Goal: Task Accomplishment & Management: Complete application form

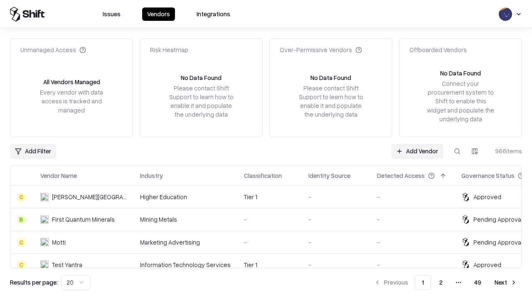
click at [417, 151] on link "Add Vendor" at bounding box center [417, 151] width 52 height 15
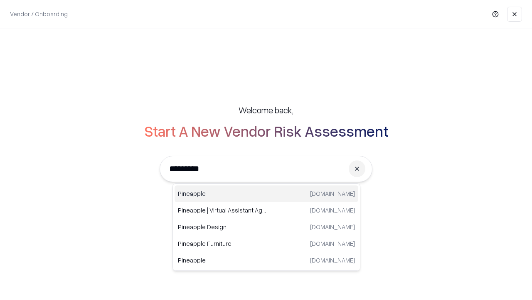
click at [267, 193] on div "Pineapple [DOMAIN_NAME]" at bounding box center [267, 193] width 184 height 17
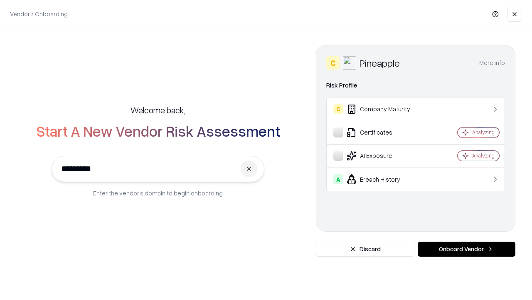
type input "*********"
click at [467, 249] on button "Onboard Vendor" at bounding box center [467, 248] width 98 height 15
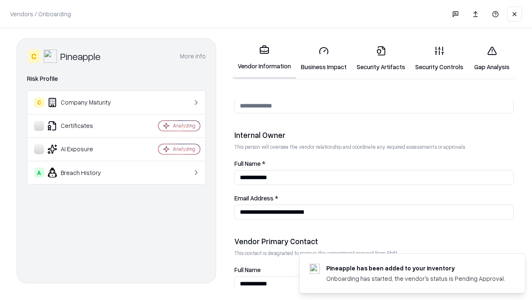
scroll to position [431, 0]
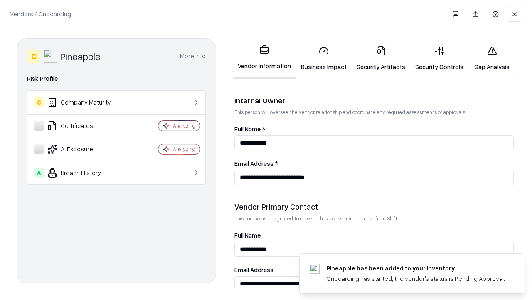
click at [381, 58] on link "Security Artifacts" at bounding box center [381, 58] width 59 height 39
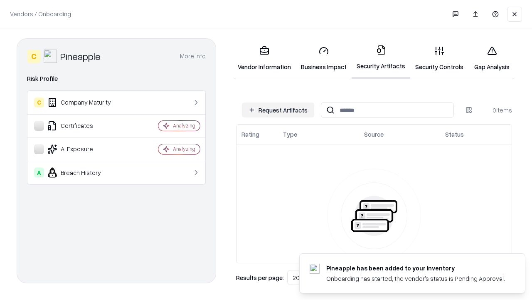
click at [278, 110] on button "Request Artifacts" at bounding box center [278, 109] width 72 height 15
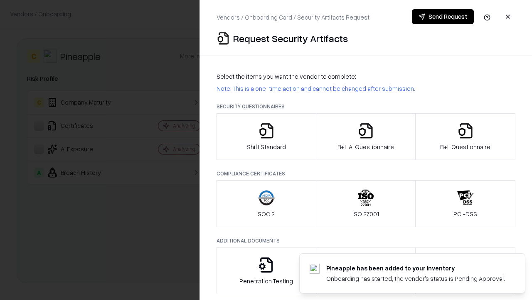
click at [466, 136] on icon "button" at bounding box center [466, 130] width 17 height 17
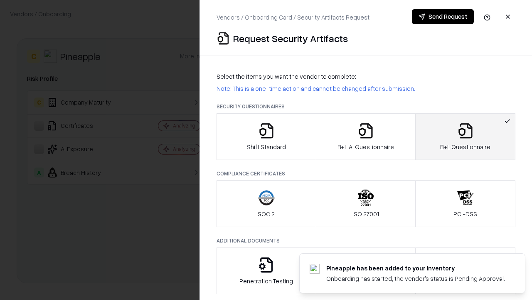
click at [366, 136] on icon "button" at bounding box center [366, 130] width 17 height 17
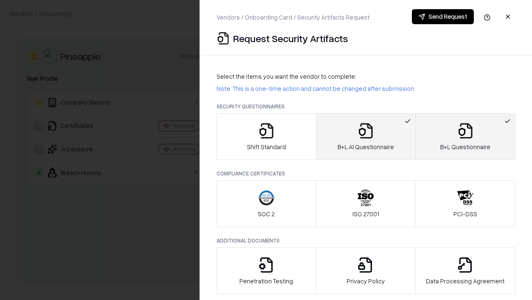
click at [443, 17] on button "Send Request" at bounding box center [443, 16] width 62 height 15
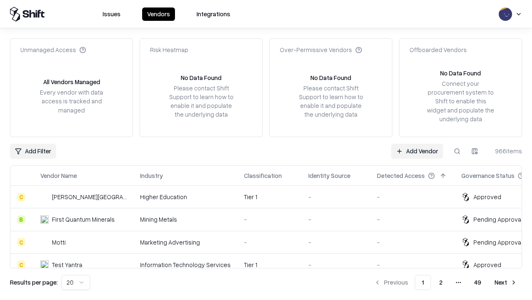
click at [458, 151] on button at bounding box center [457, 151] width 15 height 15
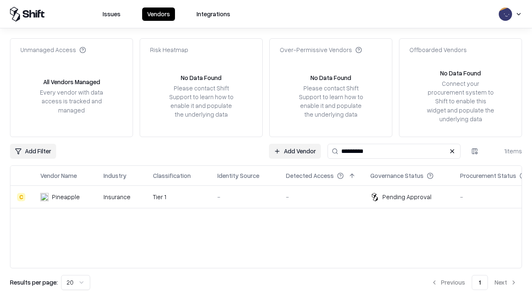
type input "*********"
click at [271, 196] on div "-" at bounding box center [245, 196] width 55 height 9
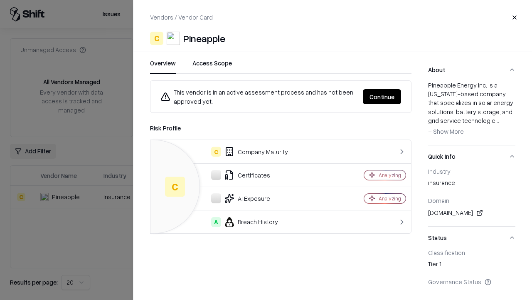
click at [382, 97] on button "Continue" at bounding box center [382, 96] width 38 height 15
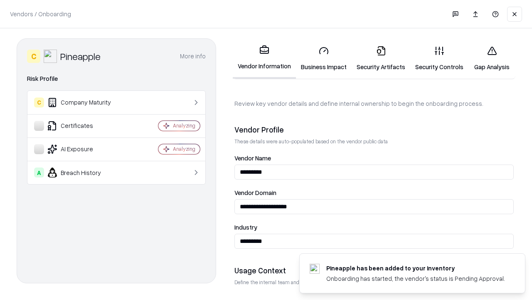
click at [381, 58] on link "Security Artifacts" at bounding box center [381, 58] width 59 height 39
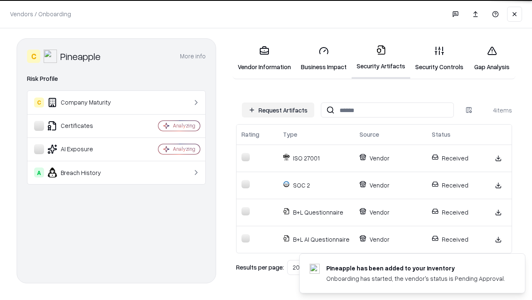
click at [492, 58] on link "Gap Analysis" at bounding box center [492, 58] width 47 height 39
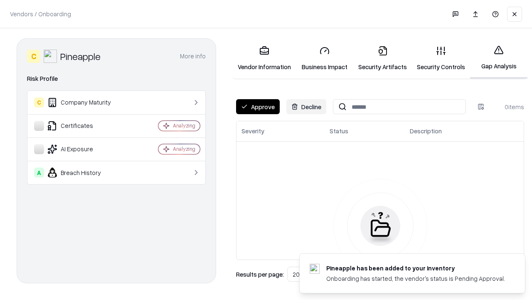
click at [258, 106] on button "Approve" at bounding box center [258, 106] width 44 height 15
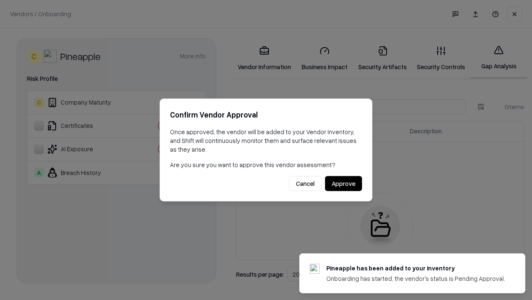
click at [344, 183] on button "Approve" at bounding box center [343, 183] width 37 height 15
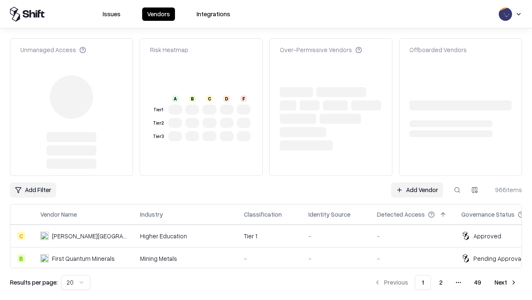
type input "*********"
click at [417, 182] on link "Add Vendor" at bounding box center [417, 189] width 52 height 15
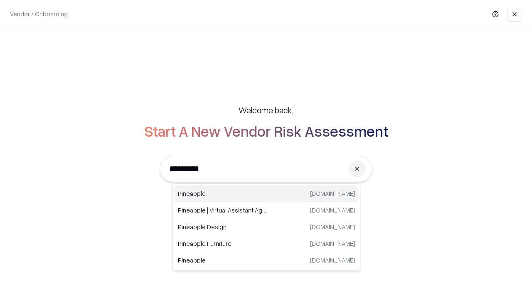
click at [267, 193] on div "Pineapple [DOMAIN_NAME]" at bounding box center [267, 193] width 184 height 17
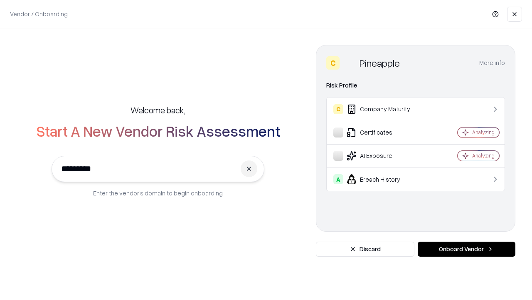
type input "*********"
click at [467, 249] on button "Onboard Vendor" at bounding box center [467, 248] width 98 height 15
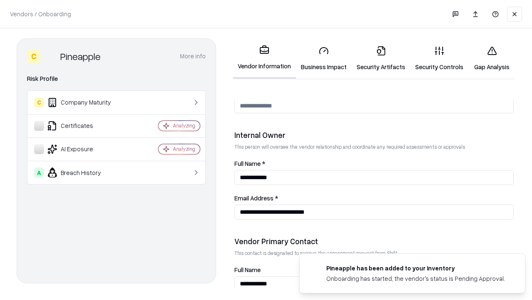
scroll to position [431, 0]
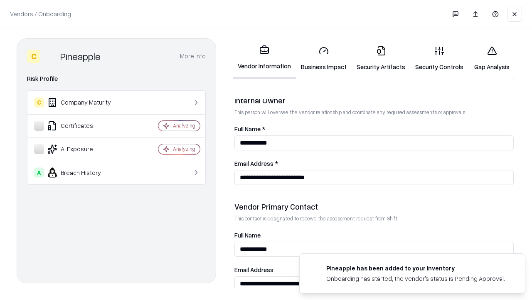
click at [492, 58] on link "Gap Analysis" at bounding box center [492, 58] width 47 height 39
